Goal: Task Accomplishment & Management: Use online tool/utility

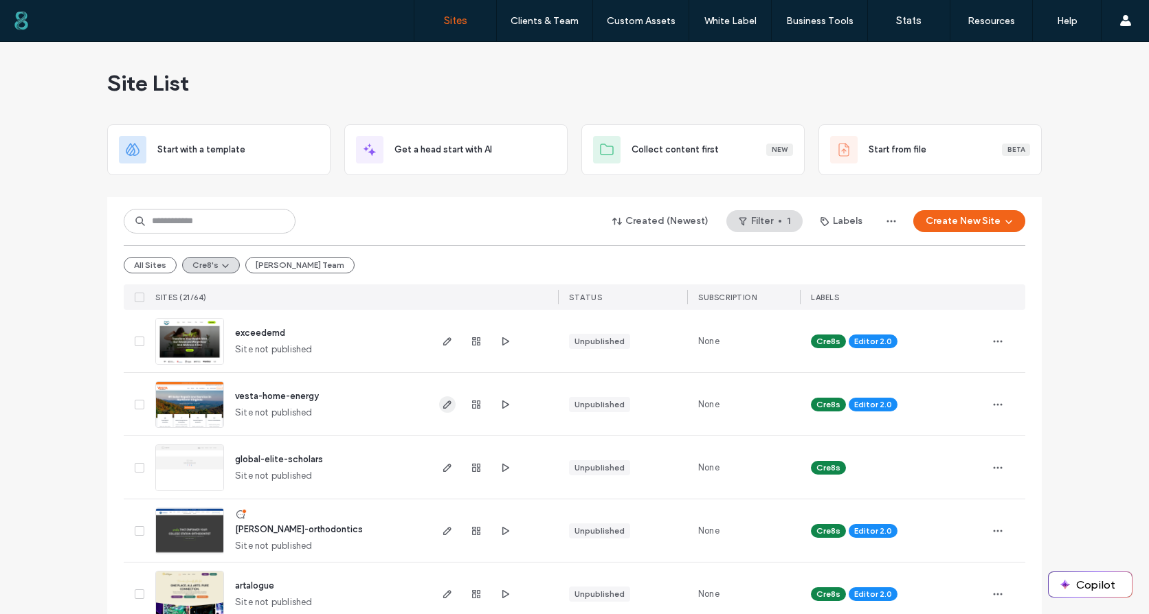
click at [447, 408] on icon "button" at bounding box center [447, 404] width 11 height 11
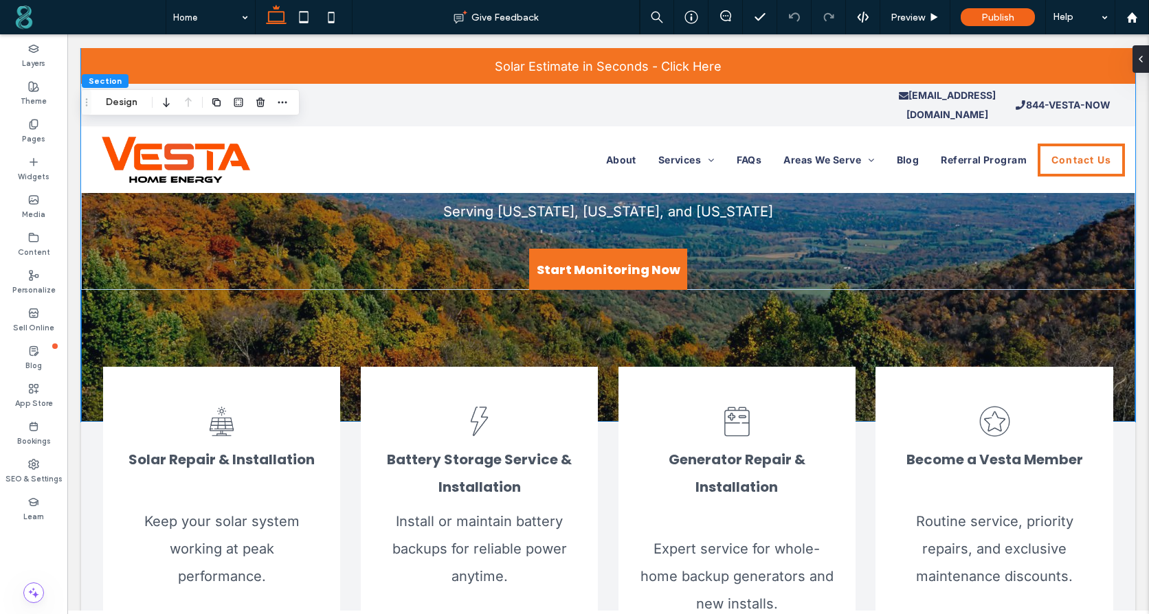
scroll to position [206, 0]
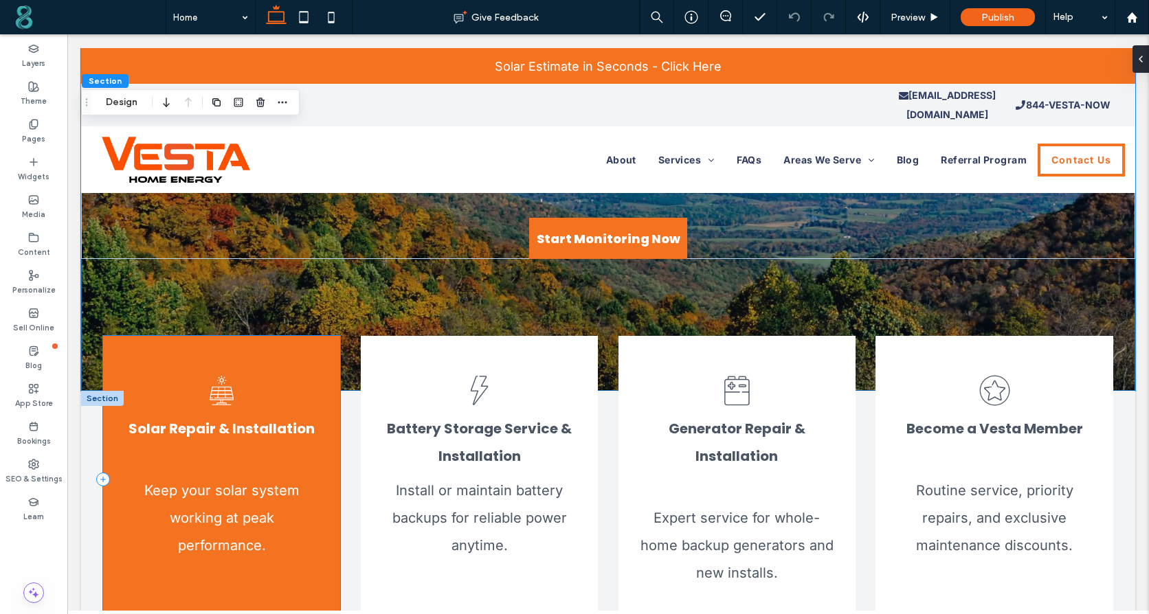
click at [267, 349] on div "Solar Repair & Installation Keep your solar system working at peak performance." at bounding box center [221, 480] width 237 height 288
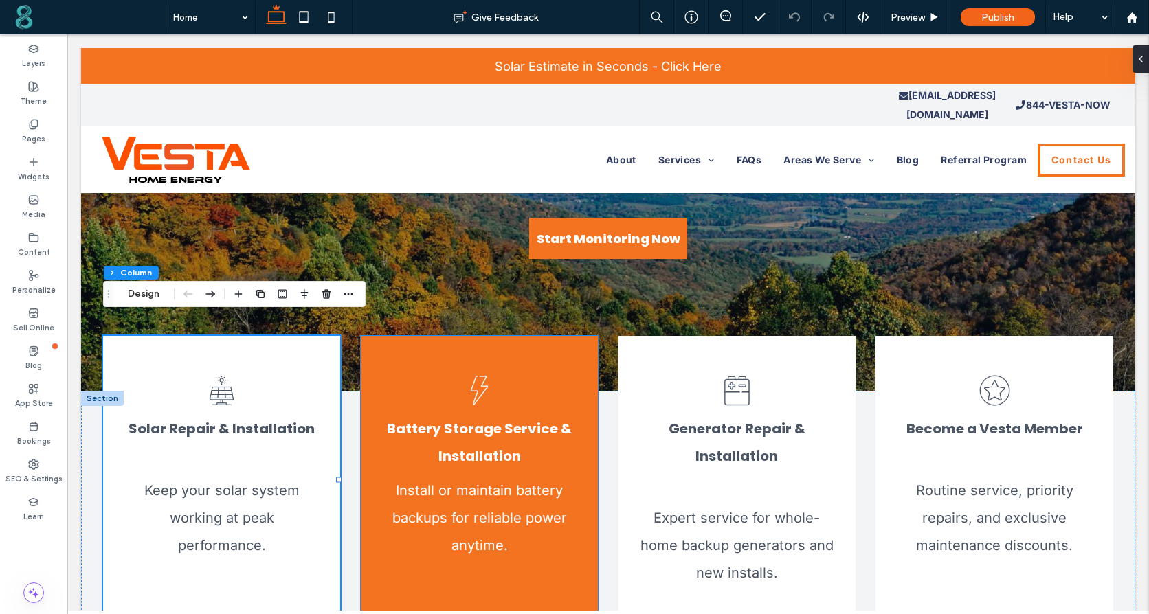
click at [383, 344] on div "Battery Storage Service & Installation Install or maintain battery backups for …" at bounding box center [479, 480] width 237 height 288
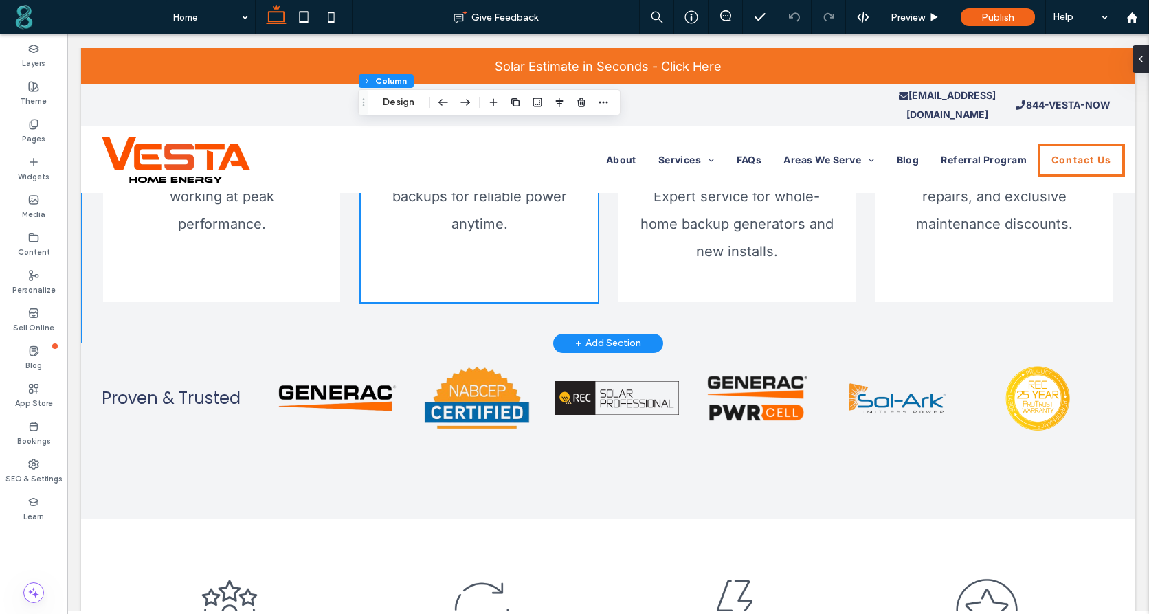
scroll to position [550, 0]
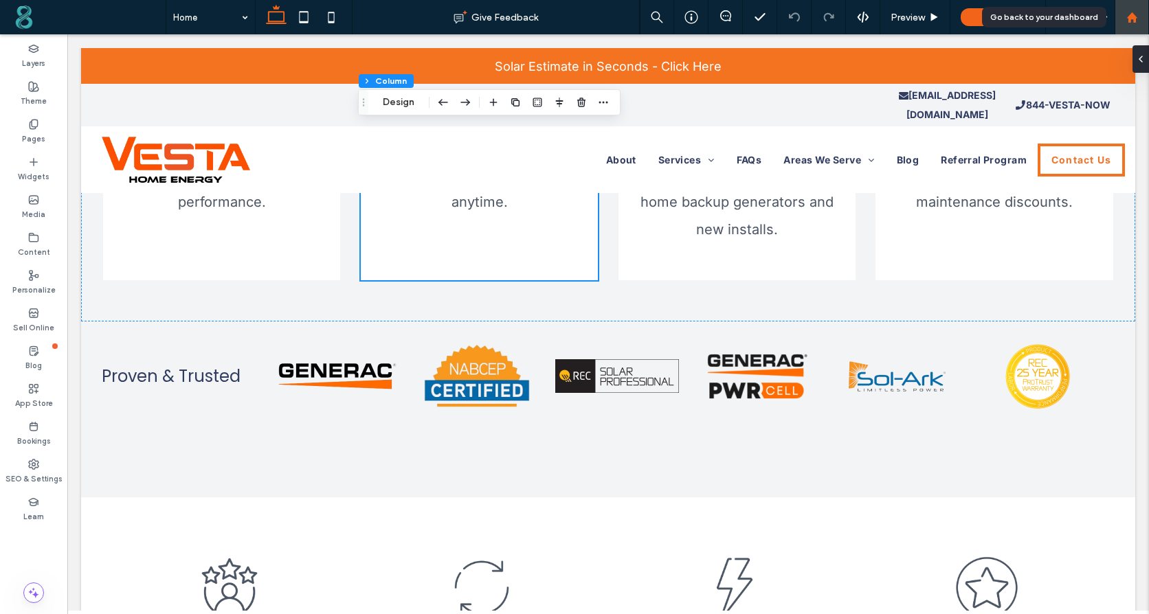
click at [1135, 17] on use at bounding box center [1131, 17] width 10 height 10
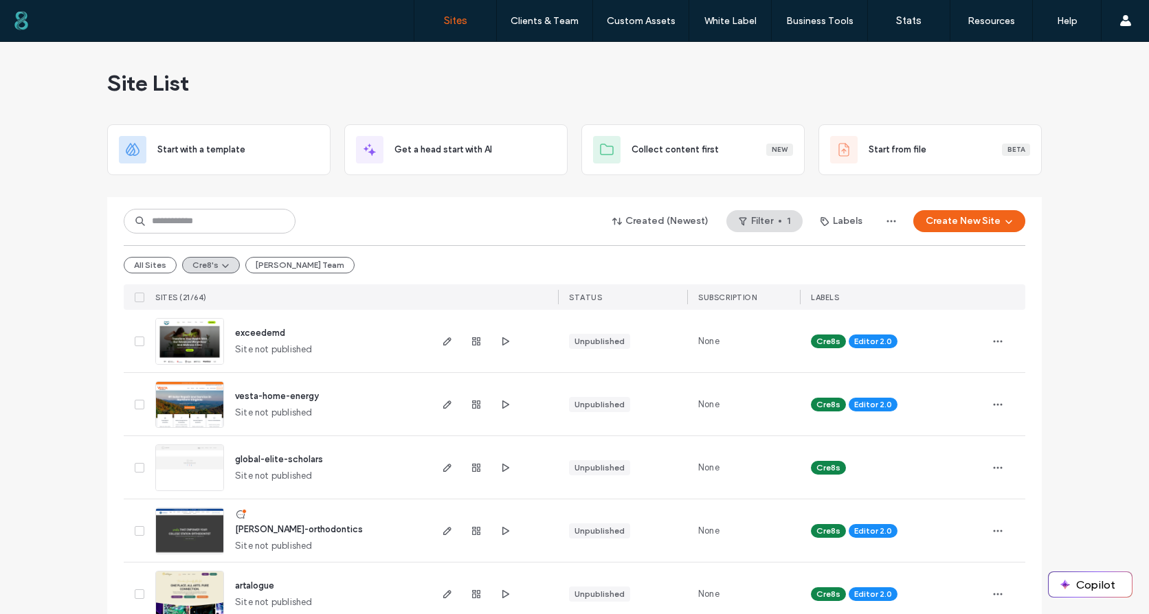
click at [434, 335] on div at bounding box center [493, 341] width 130 height 63
click at [439, 342] on span "button" at bounding box center [447, 341] width 16 height 16
